Goal: Task Accomplishment & Management: Manage account settings

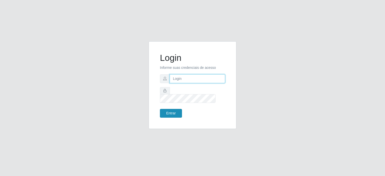
type input "[EMAIL_ADDRESS][DOMAIN_NAME]"
click at [175, 109] on button "Entrar" at bounding box center [171, 113] width 22 height 9
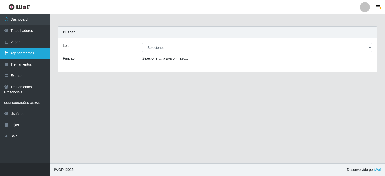
click at [18, 52] on link "Agendamentos" at bounding box center [25, 53] width 50 height 11
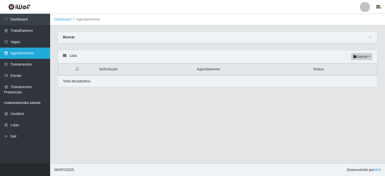
click at [19, 52] on link "Agendamentos" at bounding box center [25, 53] width 50 height 11
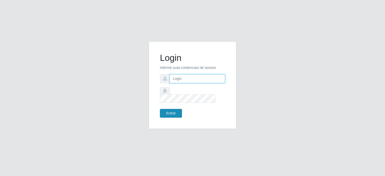
type input "johnrelley27@gmail.com"
click at [171, 109] on button "Entrar" at bounding box center [171, 113] width 22 height 9
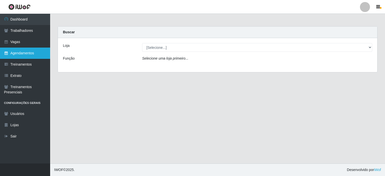
click at [23, 56] on link "Agendamentos" at bounding box center [25, 53] width 50 height 11
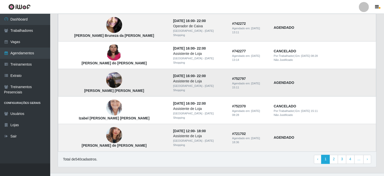
scroll to position [346, 0]
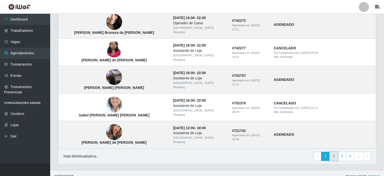
click at [335, 152] on link "2" at bounding box center [333, 156] width 9 height 9
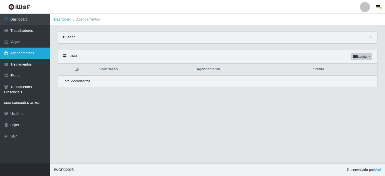
click at [17, 54] on link "Agendamentos" at bounding box center [25, 53] width 50 height 11
click at [9, 54] on link "Agendamentos" at bounding box center [25, 53] width 50 height 11
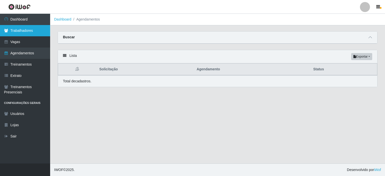
click at [16, 29] on link "Trabalhadores" at bounding box center [25, 30] width 50 height 11
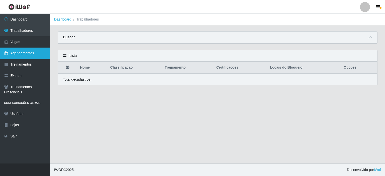
click at [16, 52] on link "Agendamentos" at bounding box center [25, 53] width 50 height 11
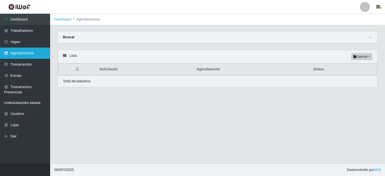
click at [13, 54] on link "Agendamentos" at bounding box center [25, 53] width 50 height 11
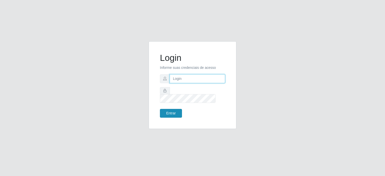
type input "[EMAIL_ADDRESS][DOMAIN_NAME]"
click at [177, 109] on button "Entrar" at bounding box center [171, 113] width 22 height 9
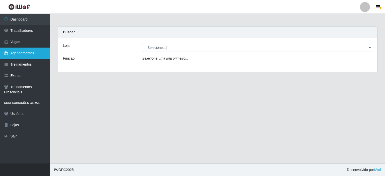
click at [26, 53] on link "Agendamentos" at bounding box center [25, 53] width 50 height 11
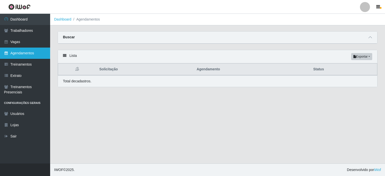
click at [14, 53] on link "Agendamentos" at bounding box center [25, 53] width 50 height 11
click at [20, 54] on link "Agendamentos" at bounding box center [25, 53] width 50 height 11
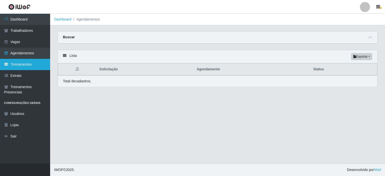
click at [17, 62] on link "Treinamentos" at bounding box center [25, 64] width 50 height 11
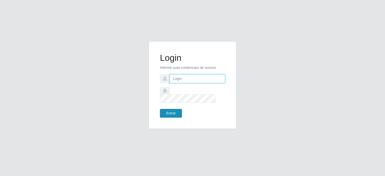
type input "[EMAIL_ADDRESS][DOMAIN_NAME]"
click at [165, 110] on button "Entrar" at bounding box center [171, 113] width 22 height 9
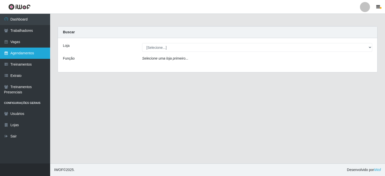
click at [8, 52] on icon at bounding box center [6, 53] width 5 height 4
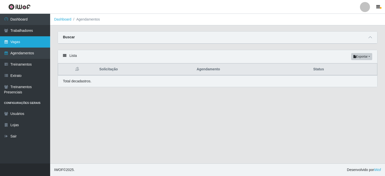
click at [14, 42] on link "Vagas" at bounding box center [25, 41] width 50 height 11
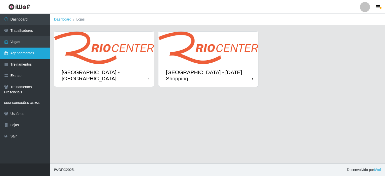
click at [9, 53] on link "Agendamentos" at bounding box center [25, 53] width 50 height 11
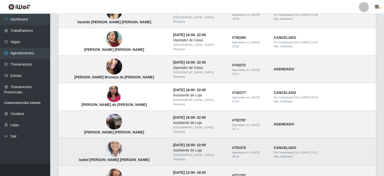
scroll to position [346, 0]
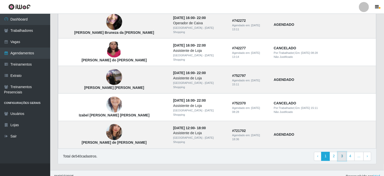
click at [342, 154] on link "3" at bounding box center [342, 156] width 9 height 9
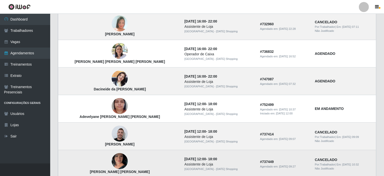
scroll to position [351, 0]
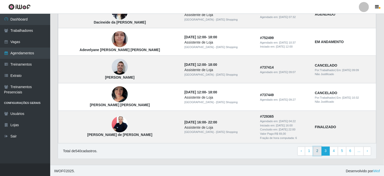
click at [319, 150] on link "2" at bounding box center [317, 151] width 9 height 9
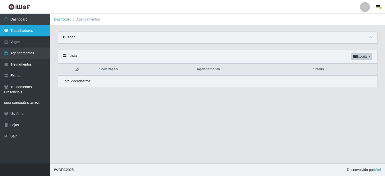
click at [20, 32] on link "Trabalhadores" at bounding box center [25, 30] width 50 height 11
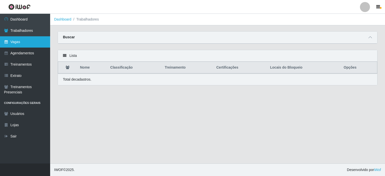
click at [13, 41] on link "Vagas" at bounding box center [25, 41] width 50 height 11
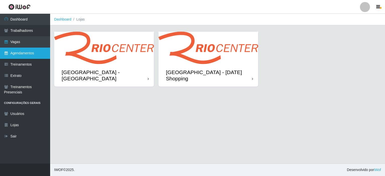
click at [22, 52] on link "Agendamentos" at bounding box center [25, 53] width 50 height 11
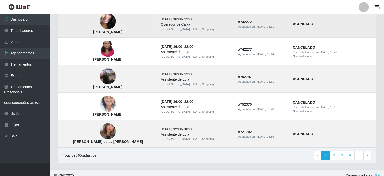
scroll to position [346, 0]
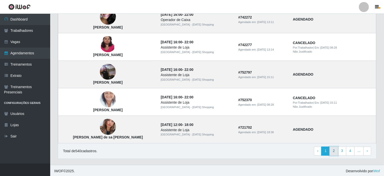
click at [333, 149] on link "2" at bounding box center [333, 151] width 9 height 9
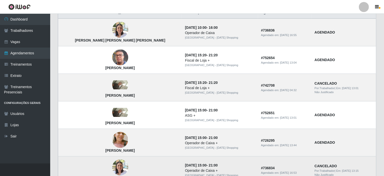
scroll to position [45, 0]
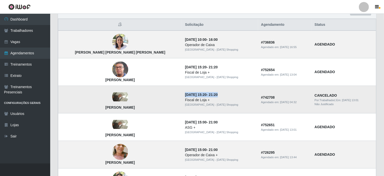
drag, startPoint x: 161, startPoint y: 94, endPoint x: 205, endPoint y: 95, distance: 43.7
click at [205, 95] on td "28/09/2025, 15:20 - 21:20 Fiscal de Loja + Rio Center - Natal Shopping" at bounding box center [220, 100] width 76 height 28
drag, startPoint x: 184, startPoint y: 100, endPoint x: 160, endPoint y: 99, distance: 24.6
click at [182, 99] on td "28/09/2025, 15:20 - 21:20 Fiscal de Loja + Rio Center - Natal Shopping" at bounding box center [220, 100] width 76 height 28
click at [185, 100] on div "Fiscal de Loja +" at bounding box center [220, 100] width 70 height 5
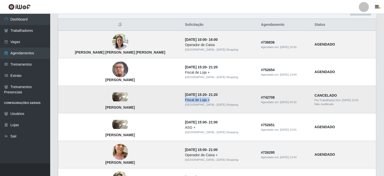
drag, startPoint x: 161, startPoint y: 100, endPoint x: 187, endPoint y: 98, distance: 25.7
click at [187, 98] on div "Fiscal de Loja +" at bounding box center [220, 100] width 70 height 5
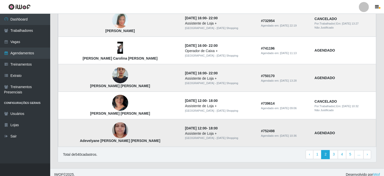
scroll to position [346, 0]
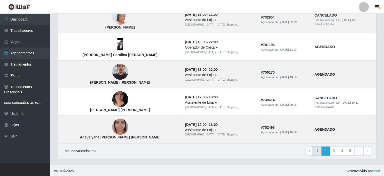
click at [320, 149] on link "1" at bounding box center [317, 151] width 9 height 9
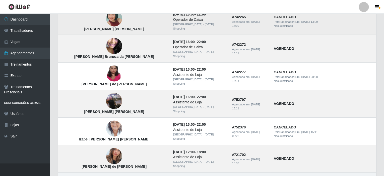
scroll to position [346, 0]
